Goal: Information Seeking & Learning: Learn about a topic

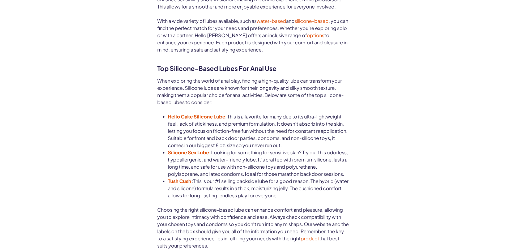
scroll to position [346, 0]
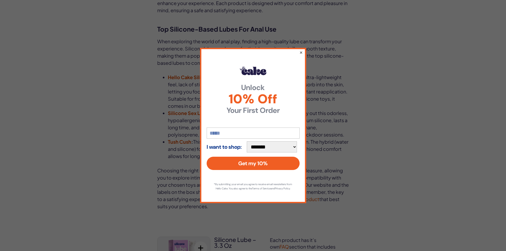
click at [302, 50] on button "×" at bounding box center [300, 52] width 3 height 6
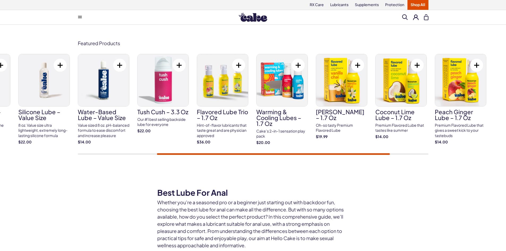
scroll to position [0, 0]
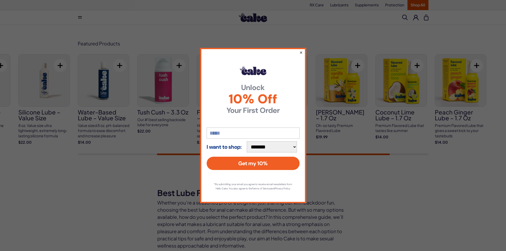
click at [302, 50] on button "×" at bounding box center [300, 52] width 3 height 6
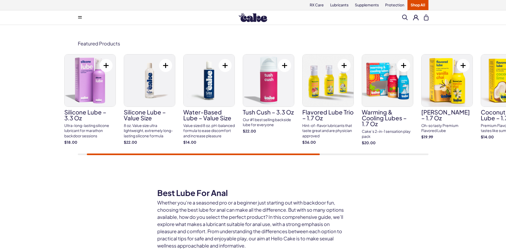
click at [219, 134] on link "Water-Based Lube – Value Size Value sized 8 oz. pH-balanced formula to ease dis…" at bounding box center [209, 99] width 52 height 91
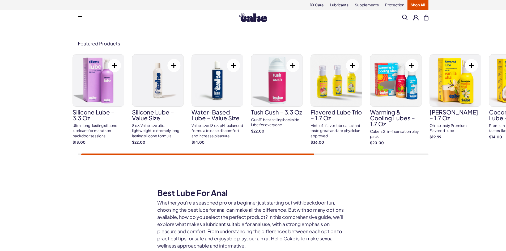
click at [150, 112] on h3 "silicone lube – value size" at bounding box center [158, 115] width 52 height 12
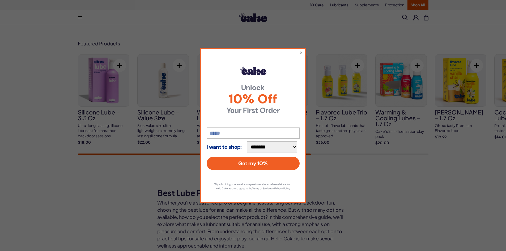
click at [301, 49] on button "×" at bounding box center [300, 52] width 3 height 6
